Goal: Task Accomplishment & Management: Manage account settings

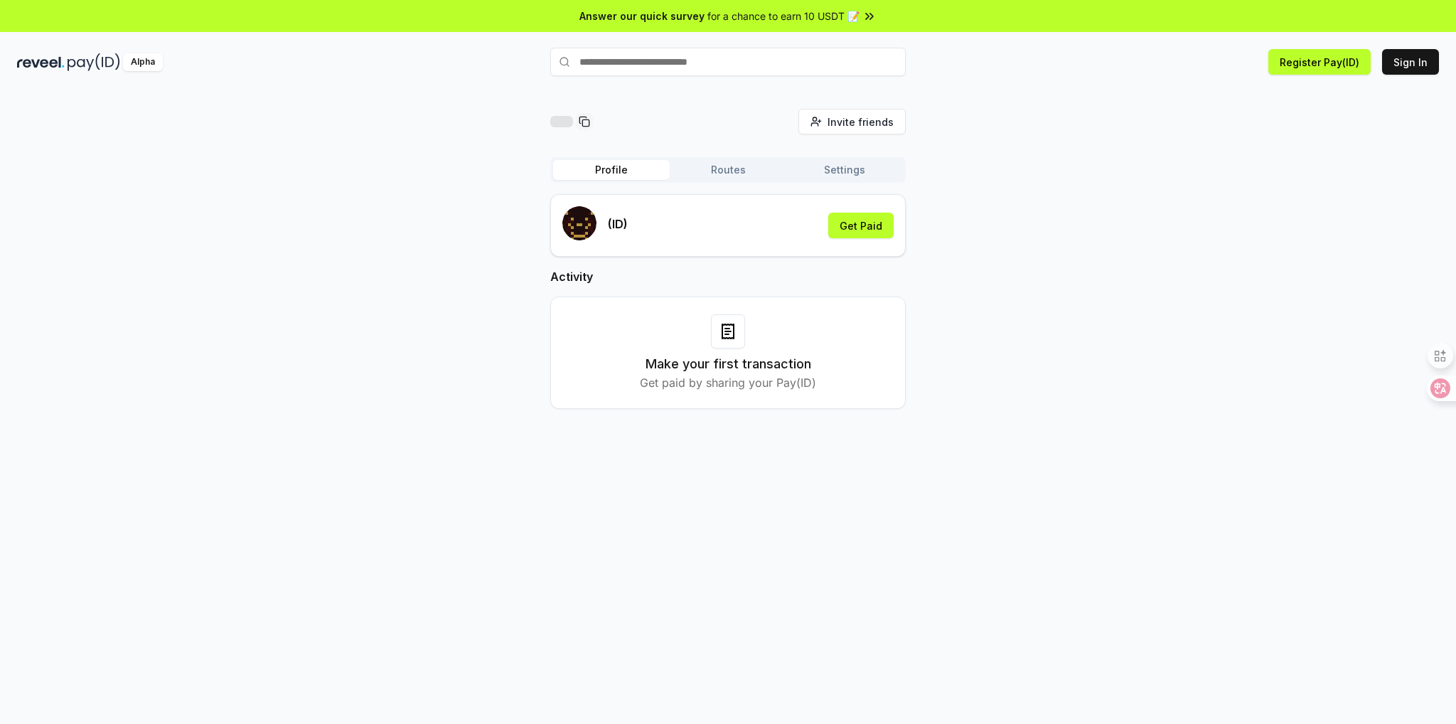
click at [726, 353] on div "Make your first transaction Get paid by sharing your Pay(ID)" at bounding box center [728, 352] width 320 height 77
click at [726, 330] on icon at bounding box center [727, 331] width 17 height 17
click at [731, 171] on button "Routes" at bounding box center [727, 170] width 117 height 20
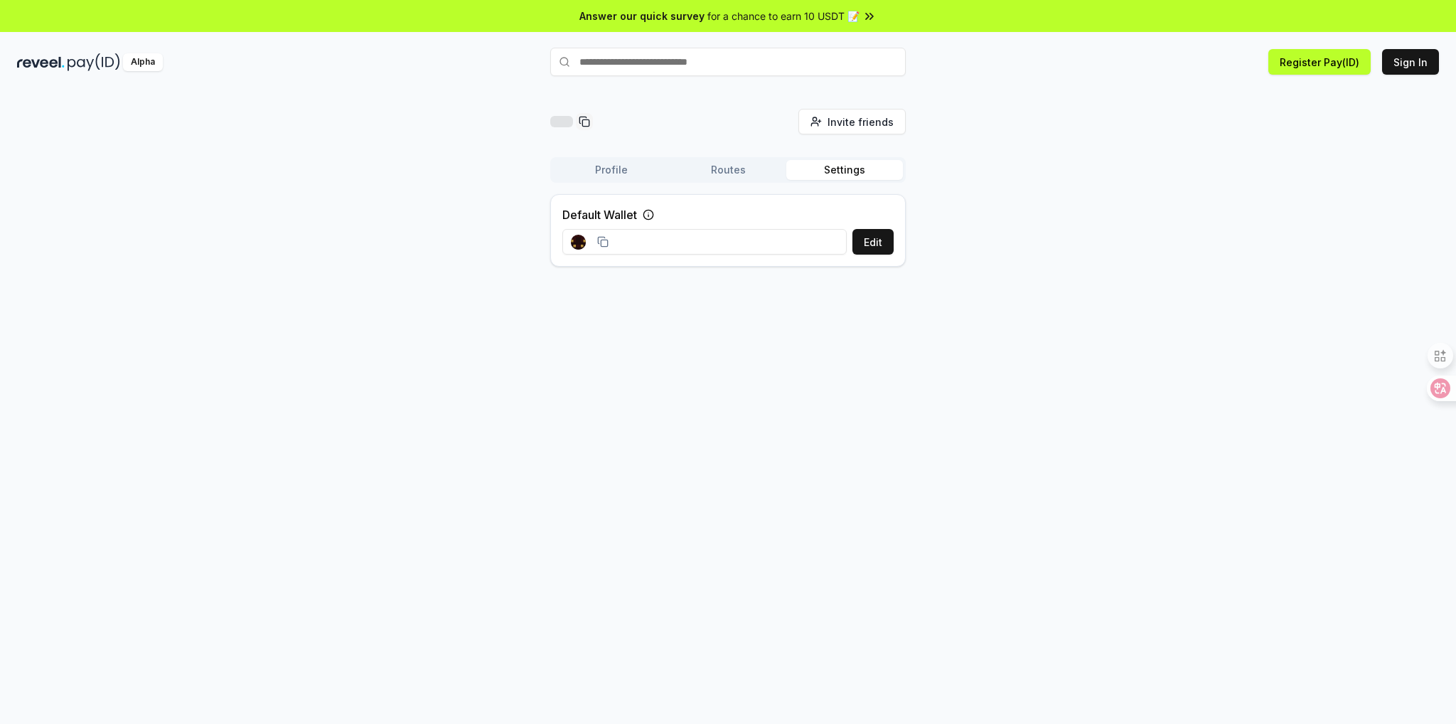
click at [830, 171] on button "Settings" at bounding box center [844, 170] width 117 height 20
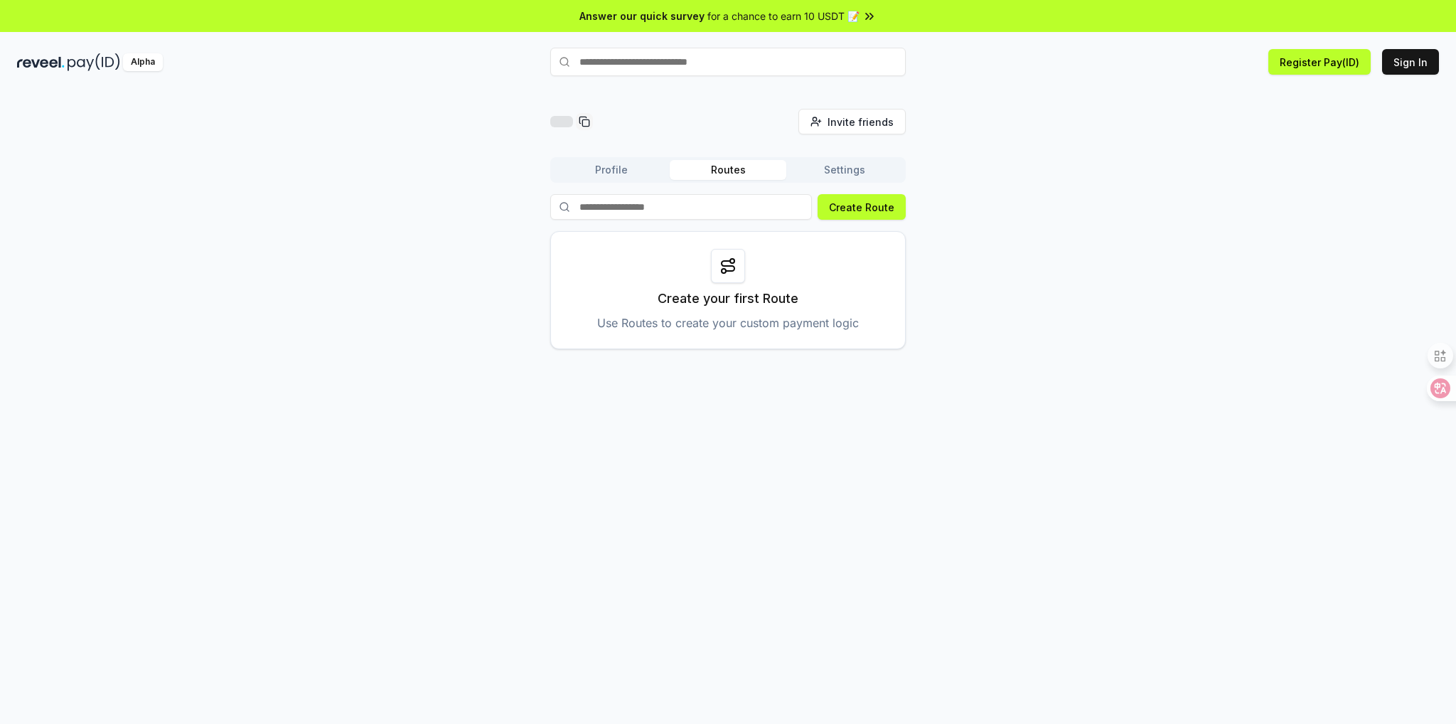
click at [711, 170] on button "Routes" at bounding box center [727, 170] width 117 height 20
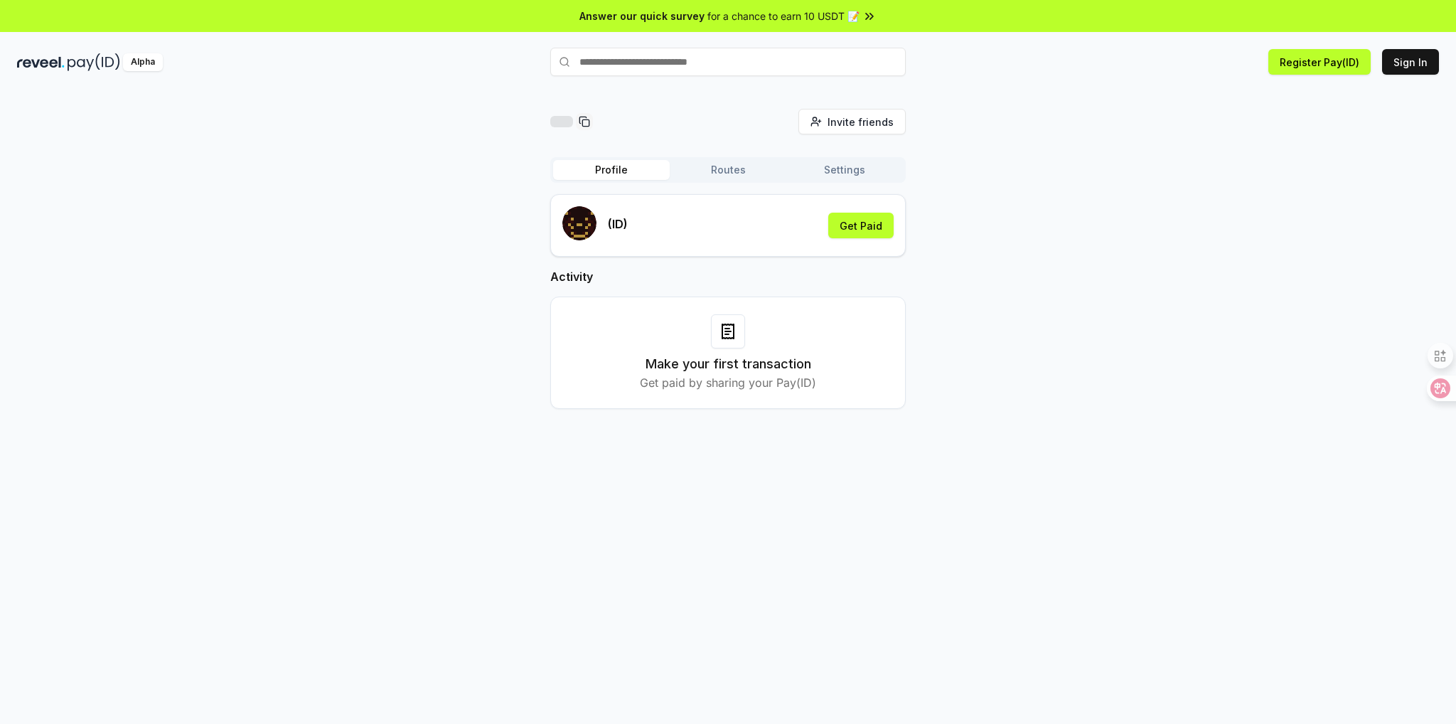
click at [642, 175] on button "Profile" at bounding box center [611, 170] width 117 height 20
click at [1406, 54] on button "Sign In" at bounding box center [1410, 62] width 57 height 26
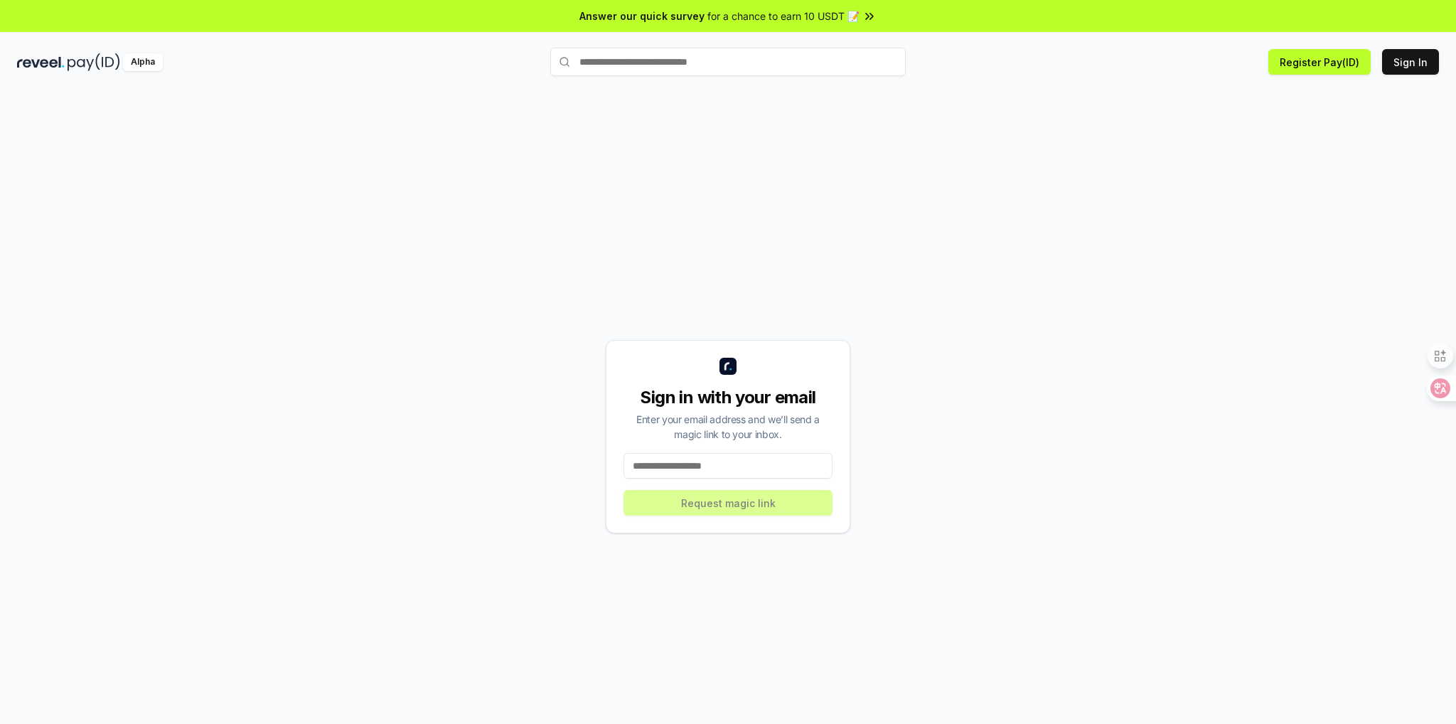
click at [702, 468] on input at bounding box center [727, 466] width 209 height 26
type input "**********"
click at [739, 498] on button "Request magic link" at bounding box center [727, 503] width 209 height 26
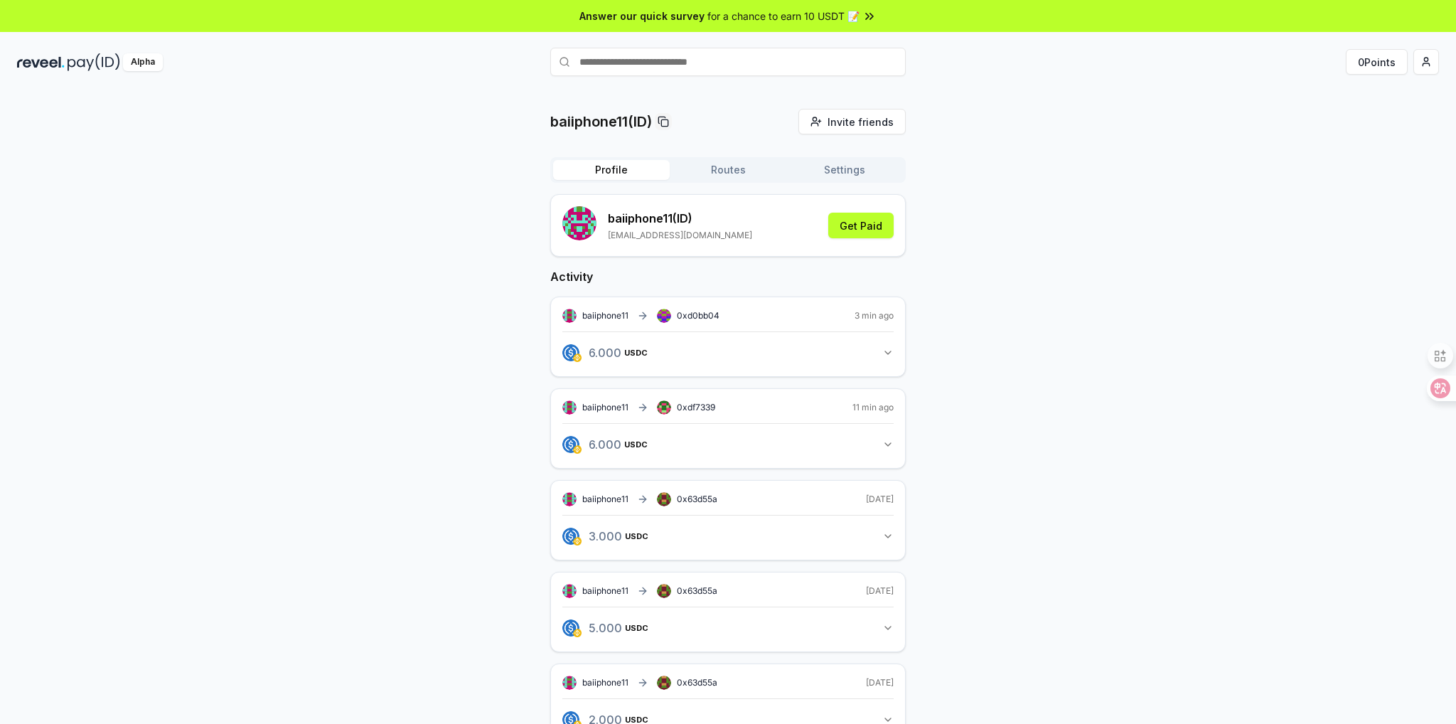
click at [887, 358] on button "6.000 USDC 6 USDC" at bounding box center [727, 352] width 331 height 24
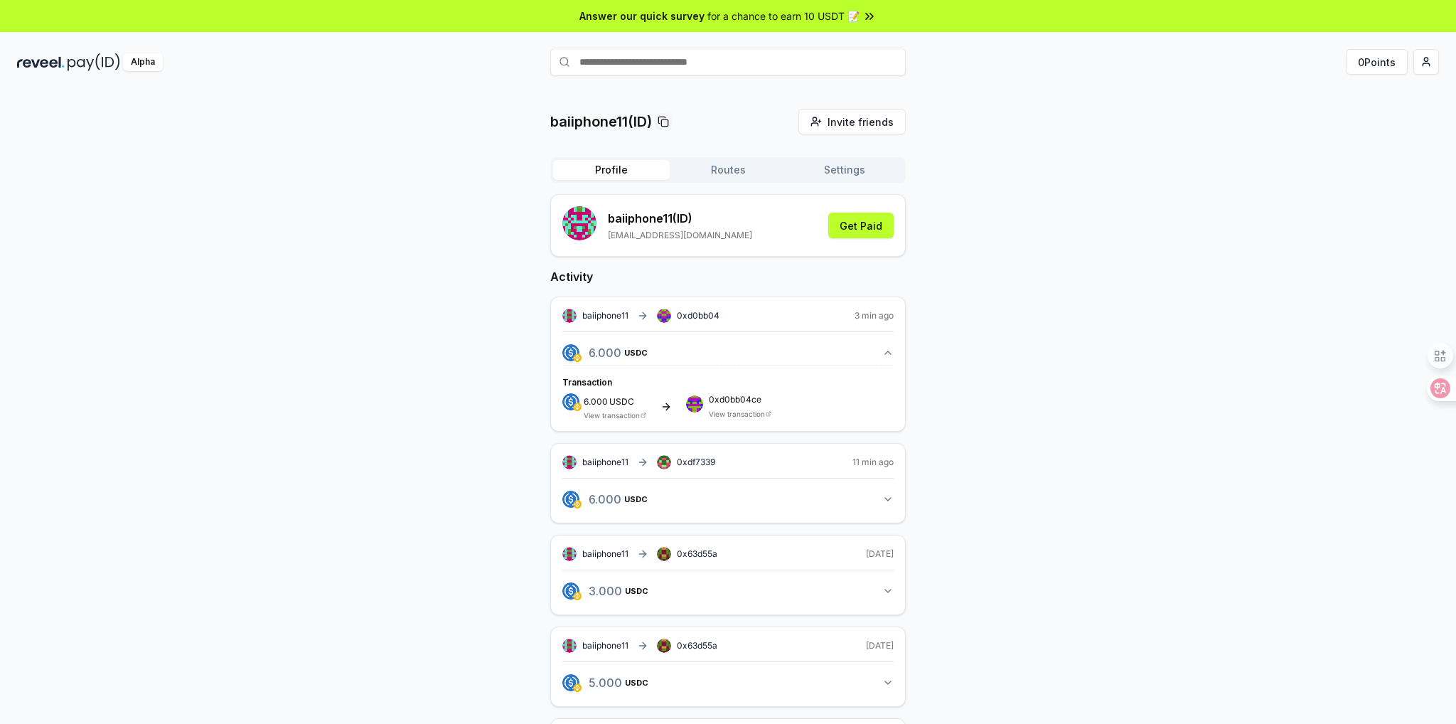
click at [264, 345] on div "baiiphone11(ID) Invite friends Invite Profile Routes Settings baiiphone11 (ID) …" at bounding box center [727, 694] width 1421 height 1171
click at [687, 404] on rect at bounding box center [687, 405] width 2 height 2
click at [880, 494] on button "6.000 USDC 6 USDC" at bounding box center [727, 499] width 331 height 24
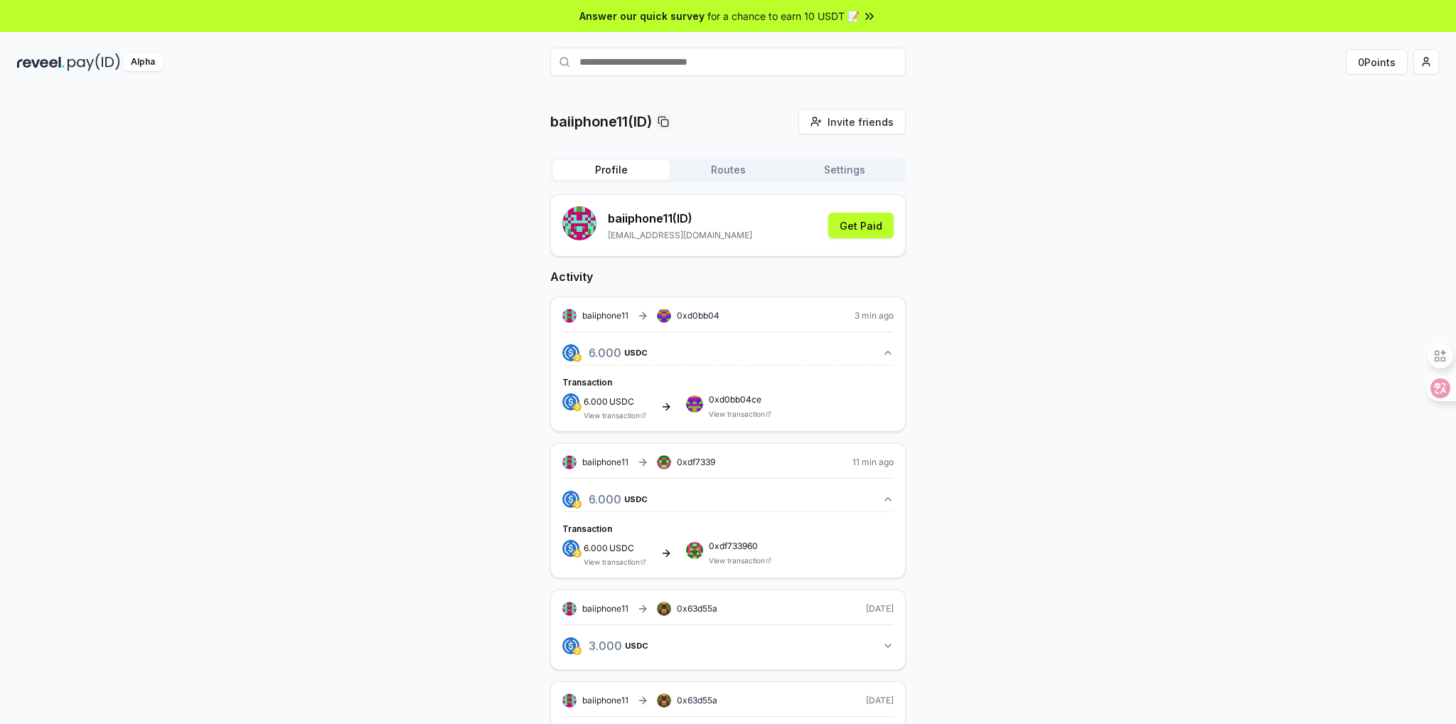
click at [733, 563] on div "6.000 USDC View transaction 0xdf733960 View transaction" at bounding box center [727, 552] width 331 height 26
